Goal: Information Seeking & Learning: Check status

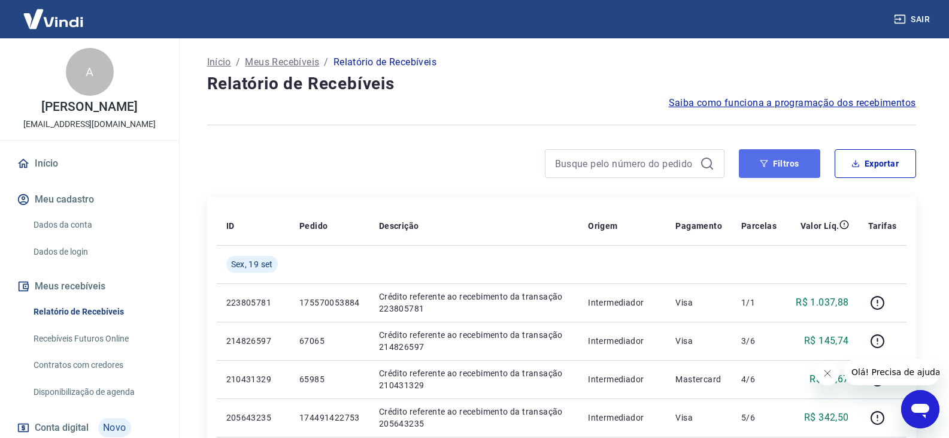
click at [801, 165] on button "Filtros" at bounding box center [779, 163] width 81 height 29
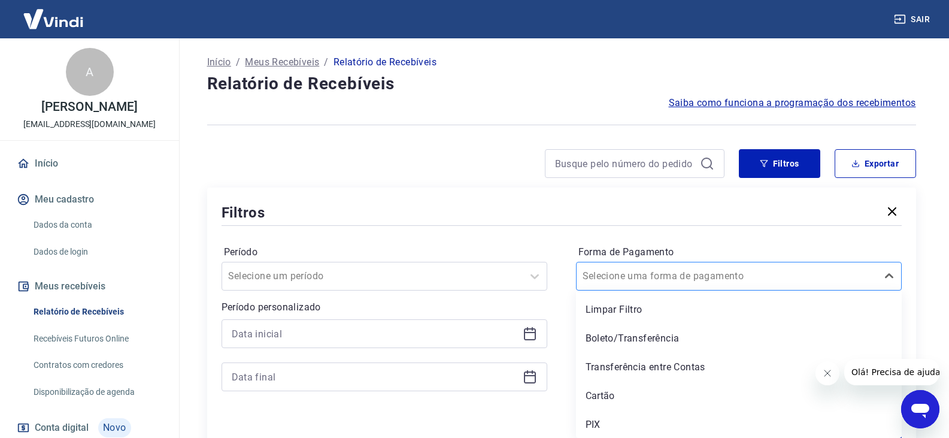
scroll to position [1, 0]
click at [738, 267] on div "Selecione uma forma de pagamento" at bounding box center [727, 275] width 301 height 22
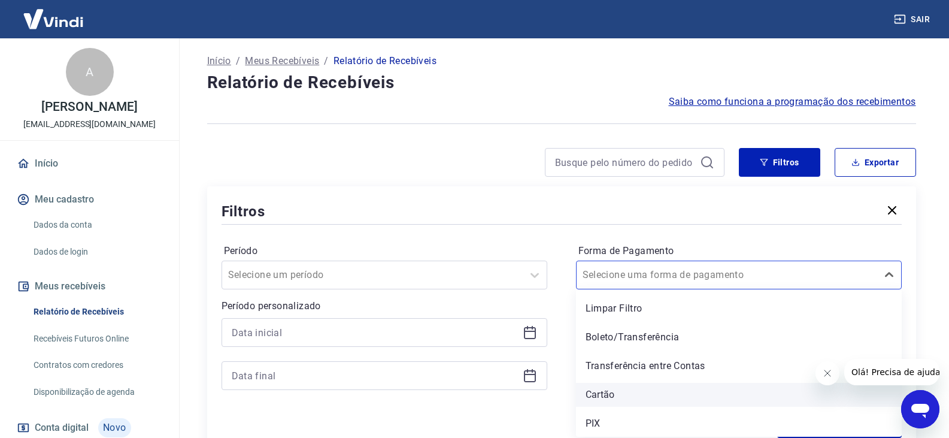
click at [629, 404] on div "Cartão" at bounding box center [739, 395] width 326 height 24
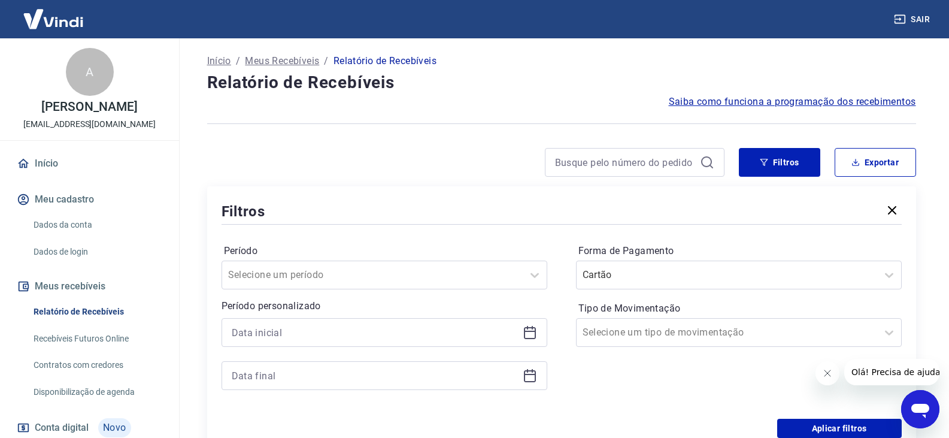
click at [628, 400] on div "Forma de Pagamento Cartão Tipo de Movimentação Selecione um tipo de movimentação" at bounding box center [739, 322] width 326 height 163
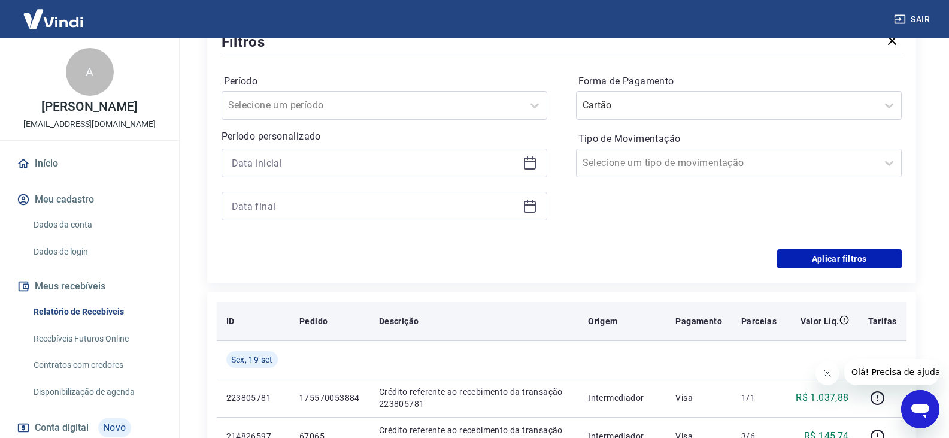
scroll to position [241, 0]
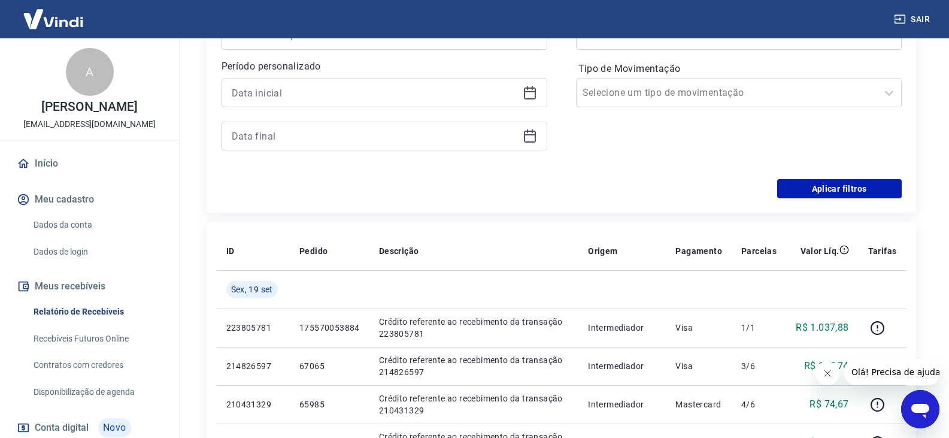
click at [836, 175] on div "Período Selecione um período Período personalizado Forma de Pagamento Cartão Ti…" at bounding box center [562, 83] width 681 height 192
click at [836, 178] on div "Período Selecione um período Período personalizado Forma de Pagamento Cartão Ti…" at bounding box center [562, 83] width 681 height 192
click at [835, 186] on button "Aplicar filtros" at bounding box center [840, 188] width 125 height 19
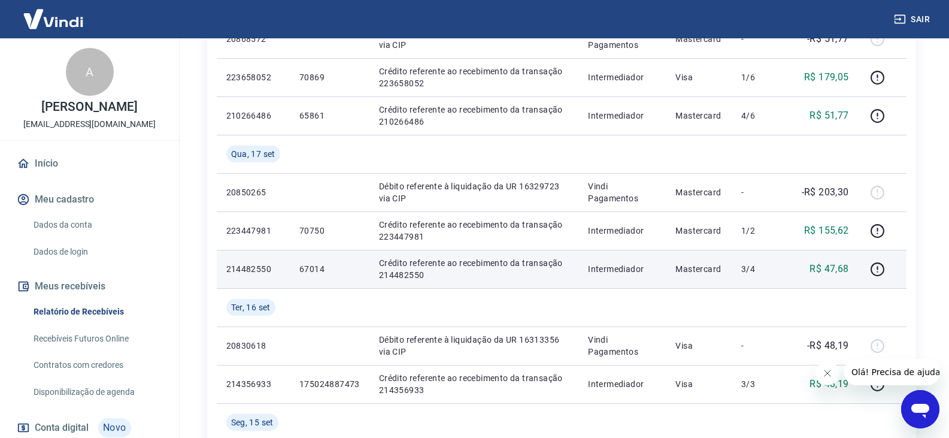
scroll to position [539, 0]
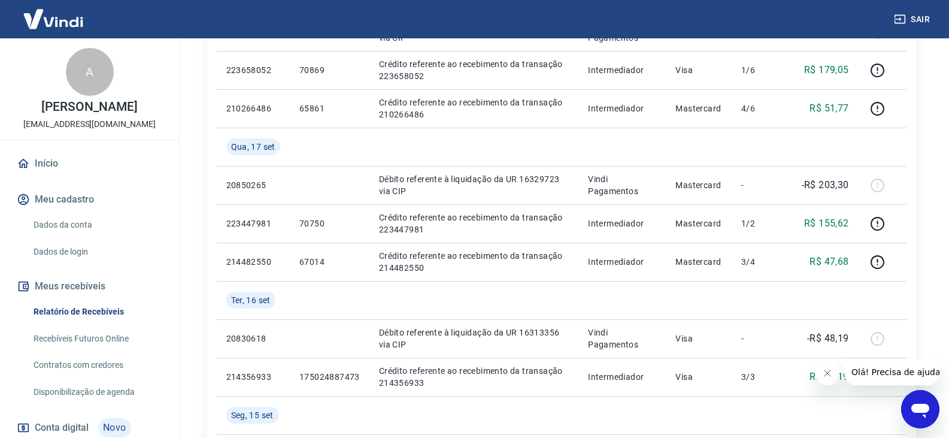
click at [937, 133] on div "Início / Meus Recebíveis / Relatório de Recebíveis Relatório de Recebíveis Saib…" at bounding box center [562, 154] width 767 height 1311
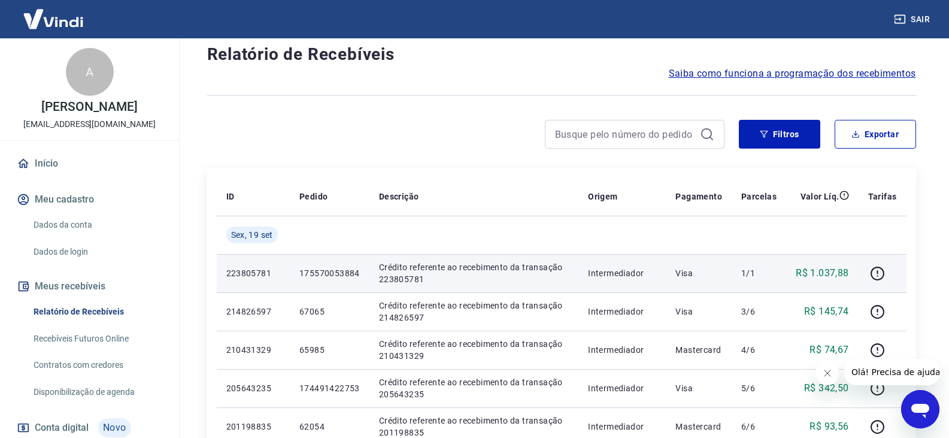
scroll to position [0, 0]
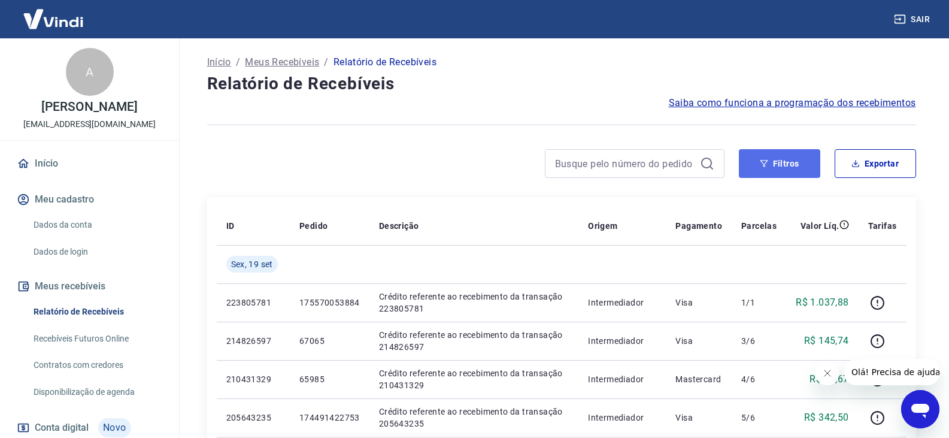
click at [796, 168] on button "Filtros" at bounding box center [779, 163] width 81 height 29
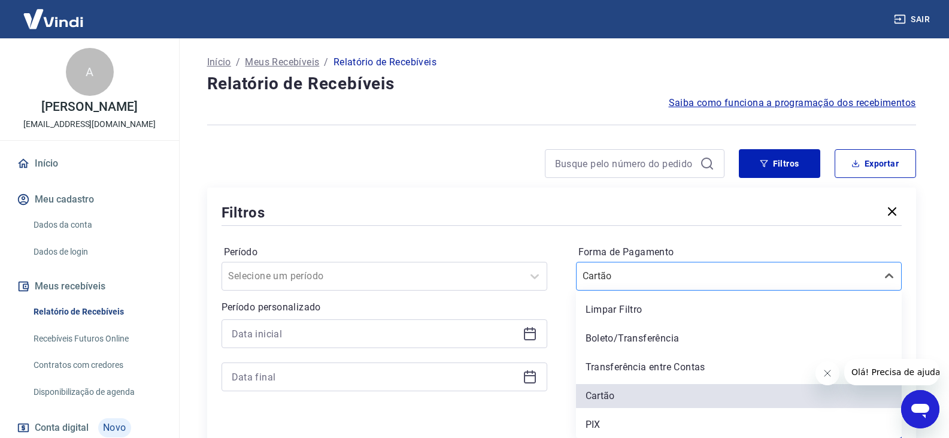
scroll to position [1, 0]
click at [692, 274] on div at bounding box center [727, 275] width 289 height 17
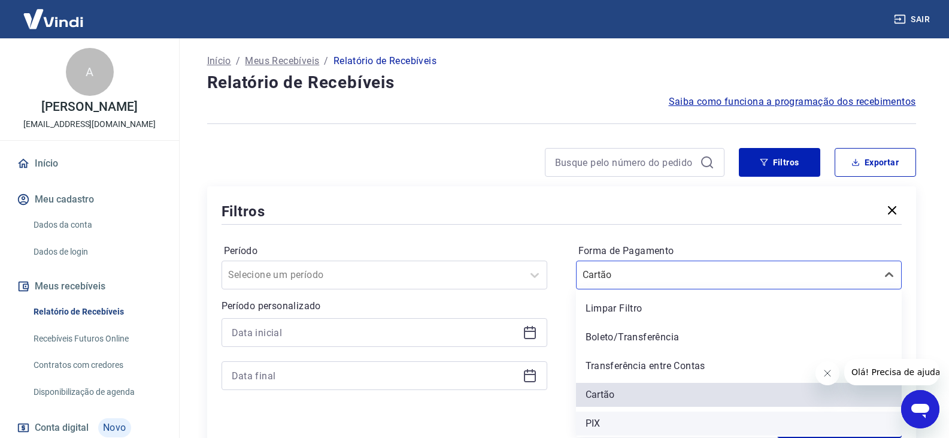
click at [645, 425] on div "PIX" at bounding box center [739, 424] width 326 height 24
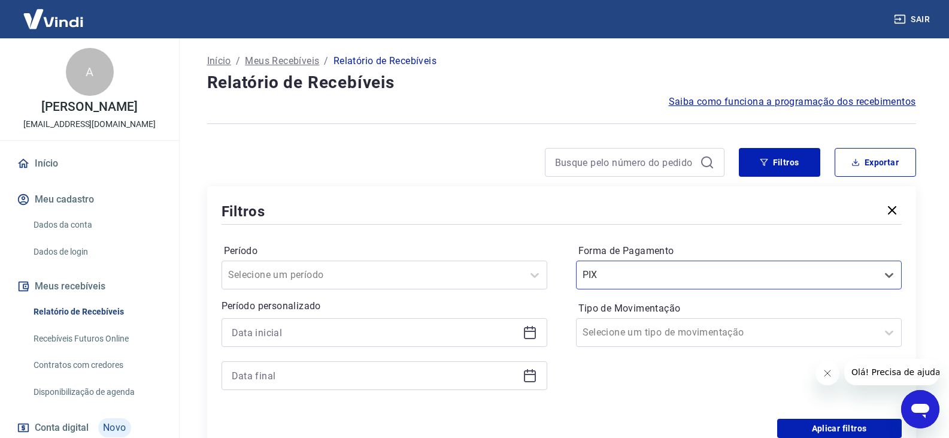
click at [621, 422] on div "Aplicar filtros" at bounding box center [562, 428] width 681 height 19
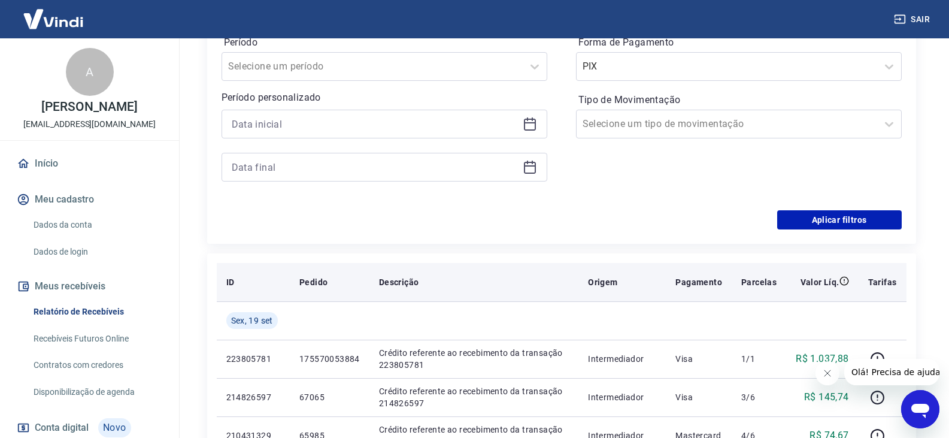
scroll to position [241, 0]
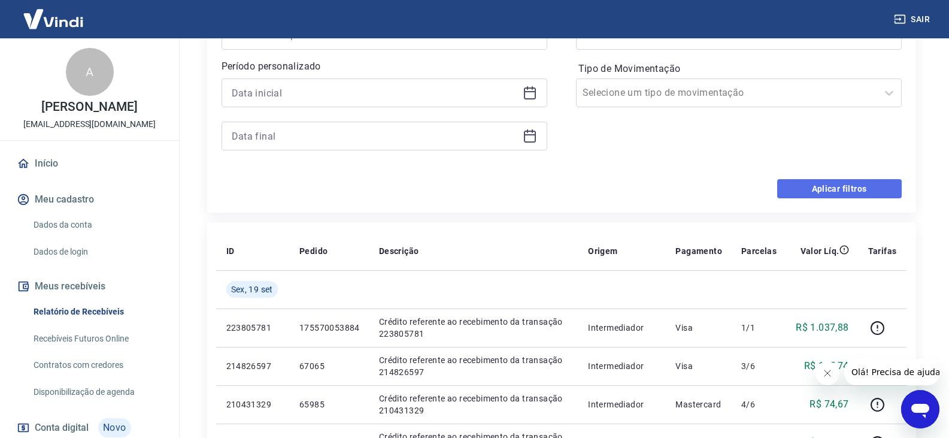
click at [873, 184] on button "Aplicar filtros" at bounding box center [840, 188] width 125 height 19
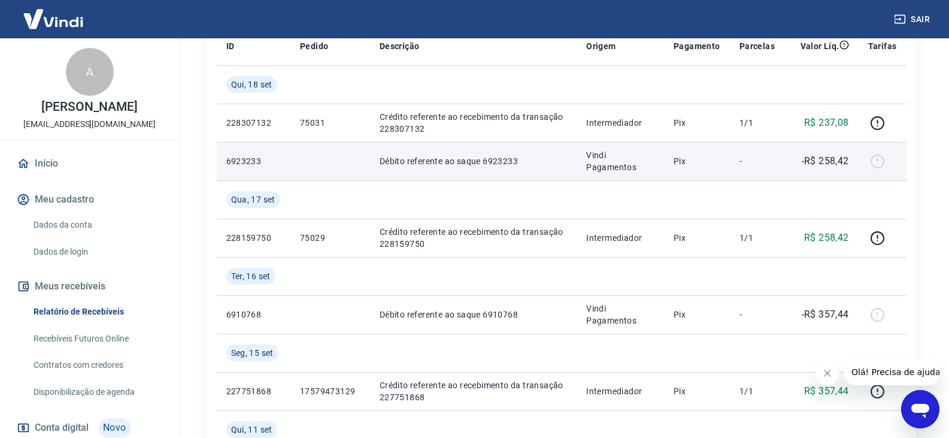
scroll to position [240, 0]
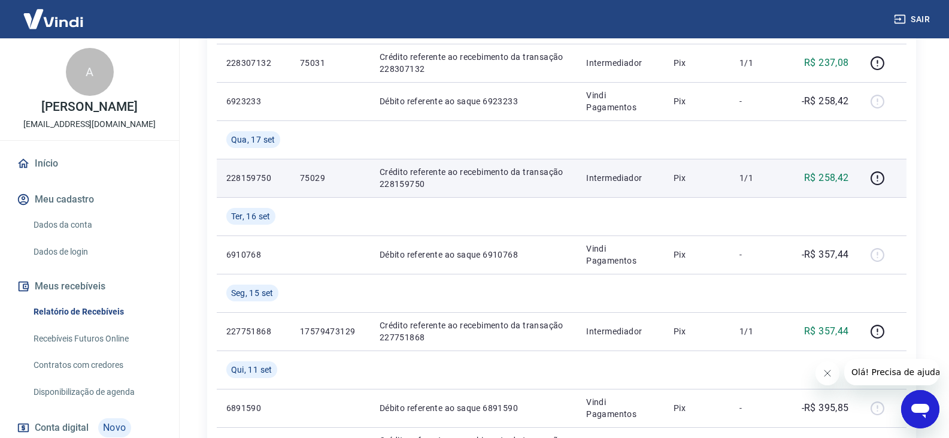
click at [248, 177] on p "228159750" at bounding box center [253, 178] width 55 height 12
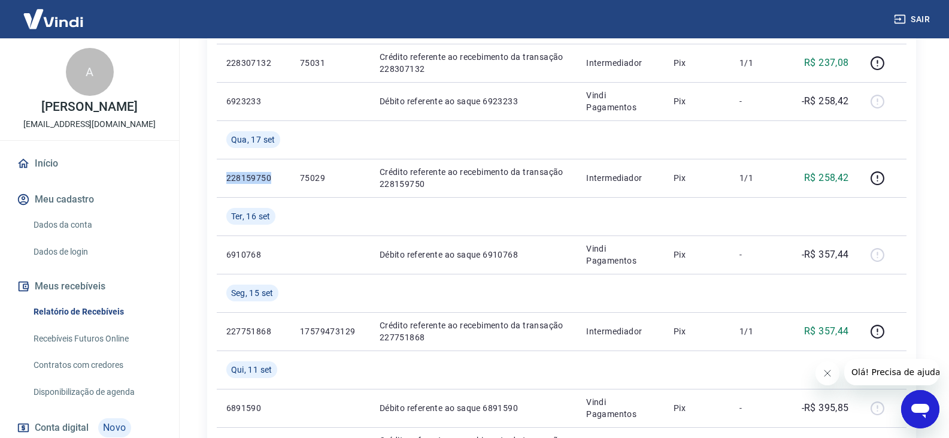
copy p "228159750"
